Goal: Information Seeking & Learning: Find specific fact

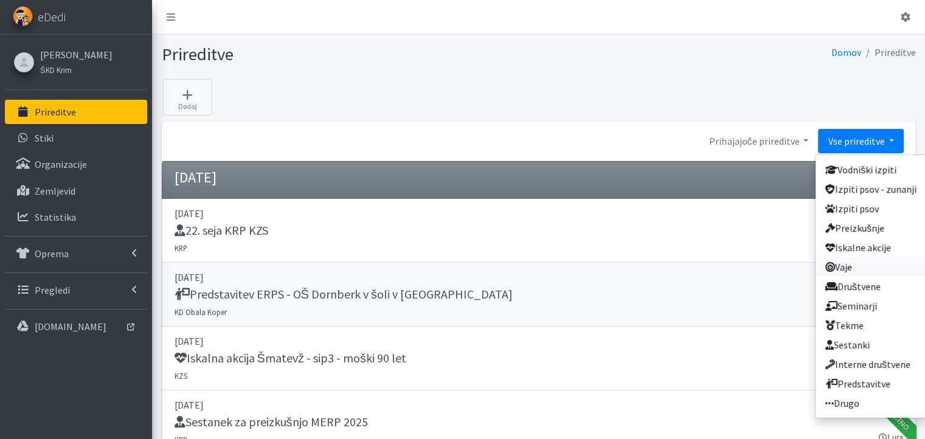
drag, startPoint x: 854, startPoint y: 265, endPoint x: 799, endPoint y: 265, distance: 54.7
click at [854, 265] on link "Vaje" at bounding box center [870, 266] width 111 height 19
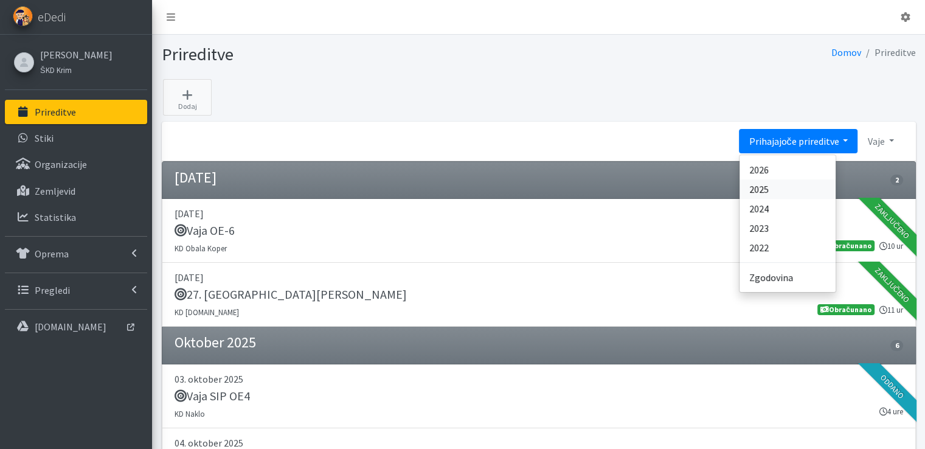
click at [780, 187] on link "2025" at bounding box center [787, 188] width 96 height 19
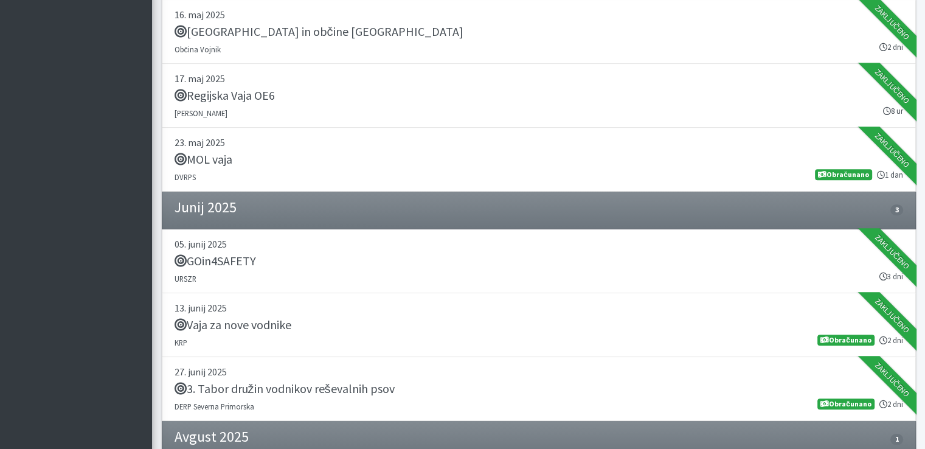
scroll to position [1095, 0]
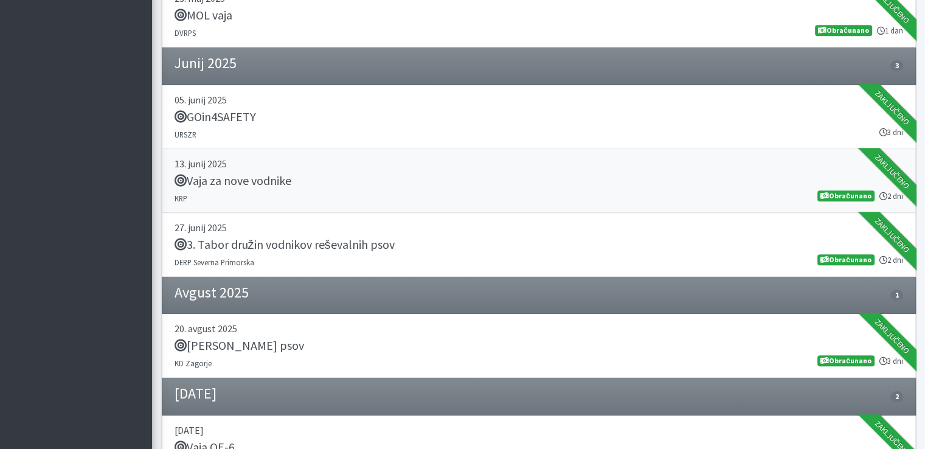
click at [244, 180] on h5 "Vaja za nove vodnike" at bounding box center [233, 180] width 117 height 15
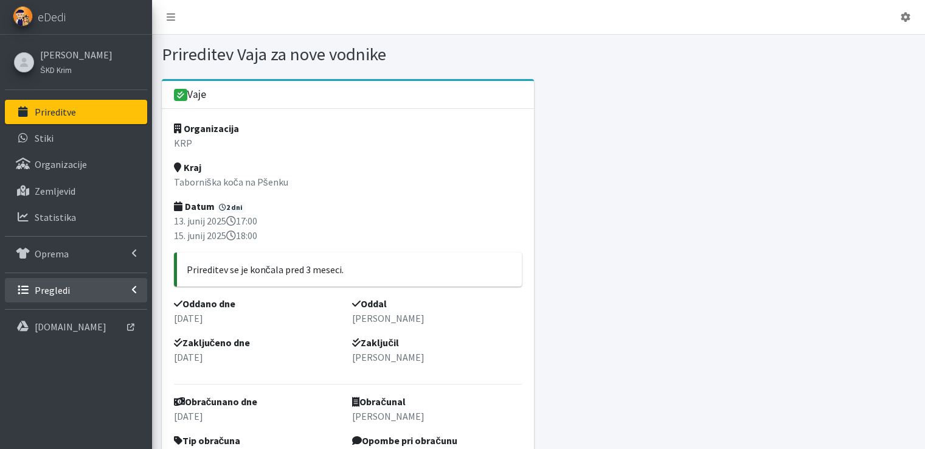
click at [51, 285] on p "Pregledi" at bounding box center [52, 290] width 35 height 12
click at [47, 316] on p "Vodniki" at bounding box center [50, 316] width 30 height 12
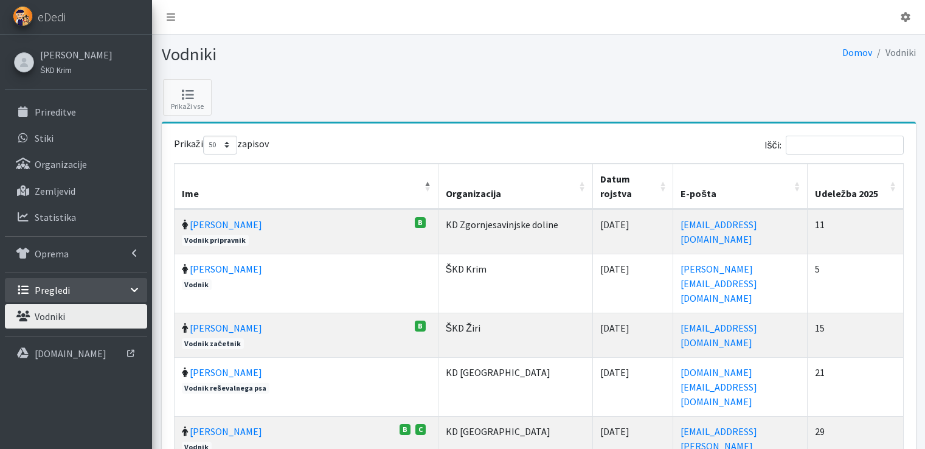
select select "50"
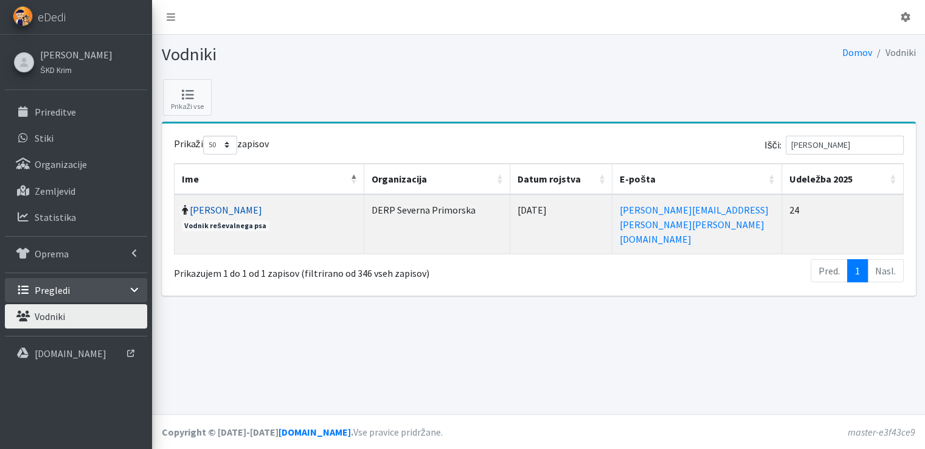
type input "[PERSON_NAME]"
click at [221, 206] on link "Igor Skočir" at bounding box center [226, 210] width 72 height 12
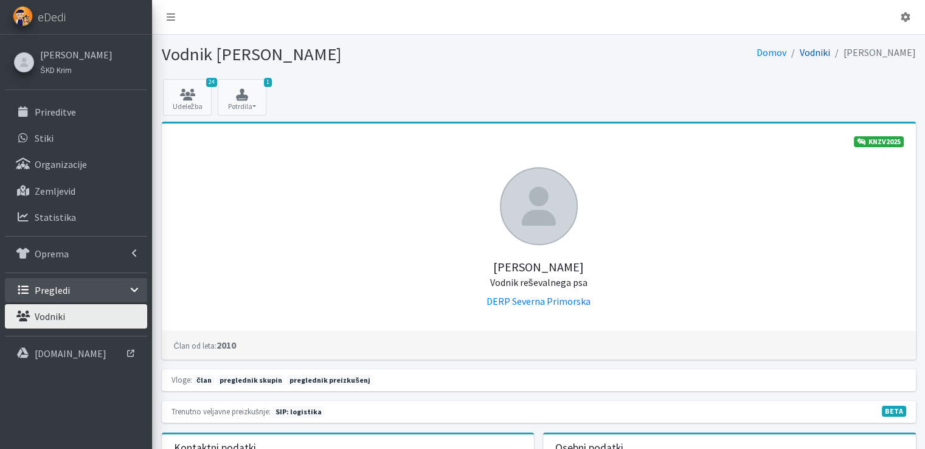
click at [830, 53] on link "Vodniki" at bounding box center [815, 52] width 30 height 12
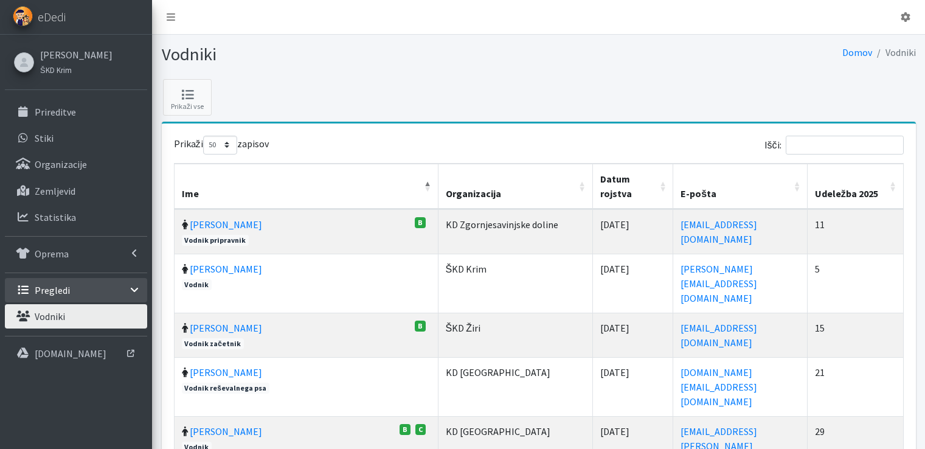
select select "50"
type input "o"
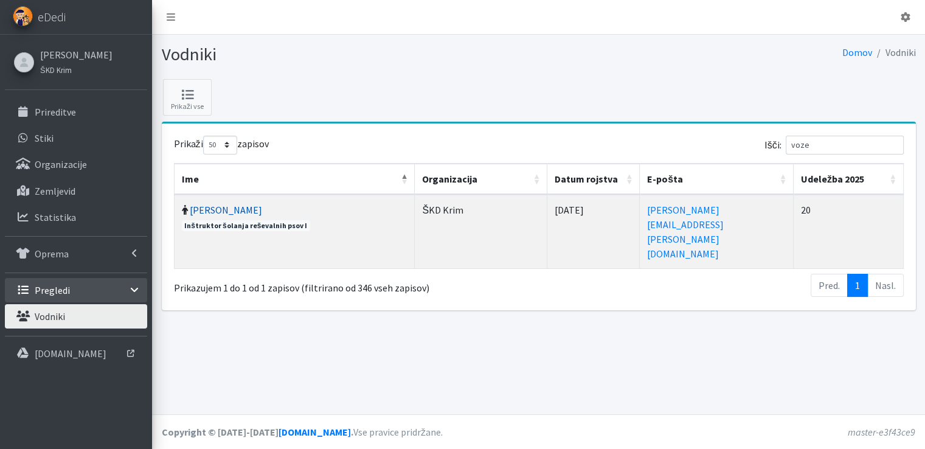
type input "voze"
click at [206, 211] on link "[PERSON_NAME]" at bounding box center [226, 210] width 72 height 12
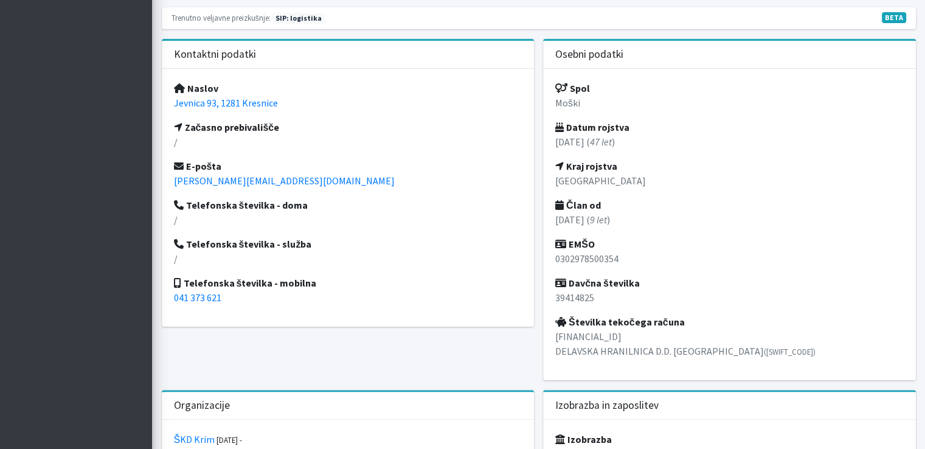
scroll to position [547, 0]
